Goal: Navigation & Orientation: Find specific page/section

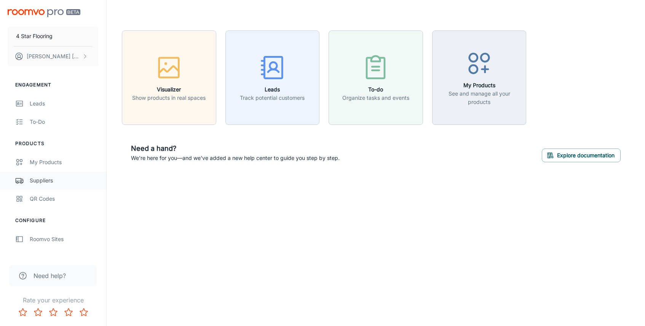
click at [45, 180] on div "Suppliers" at bounding box center [64, 180] width 69 height 8
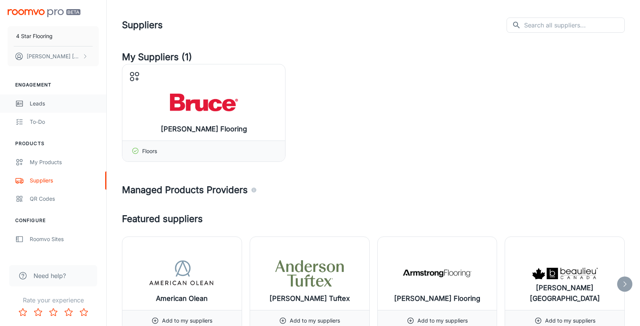
click at [44, 102] on div "Leads" at bounding box center [64, 103] width 69 height 8
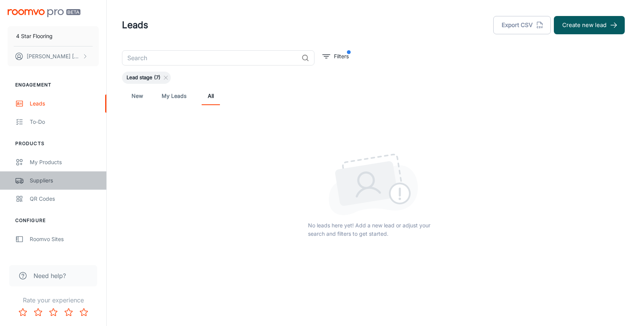
click at [46, 176] on link "Suppliers" at bounding box center [53, 180] width 106 height 18
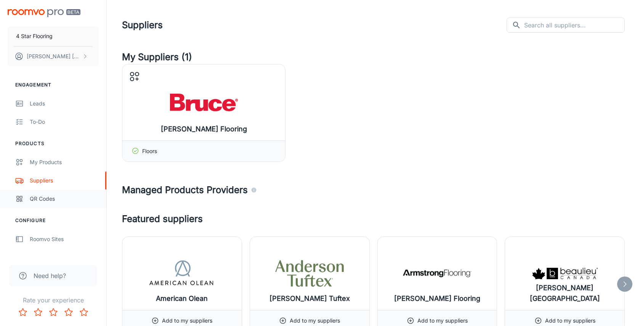
click at [36, 198] on div "QR Codes" at bounding box center [64, 199] width 69 height 8
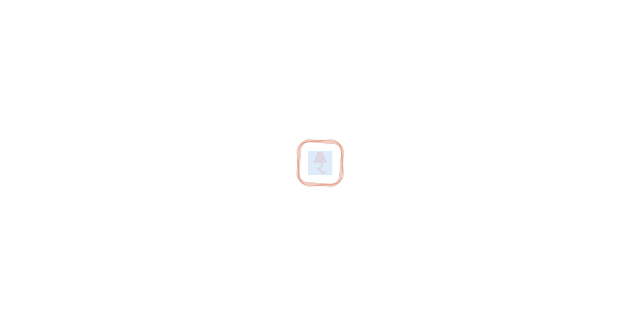
click at [36, 198] on div at bounding box center [320, 163] width 640 height 326
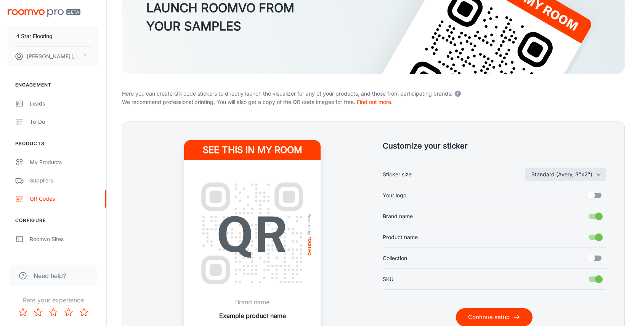
scroll to position [134, 0]
